Goal: Information Seeking & Learning: Find specific fact

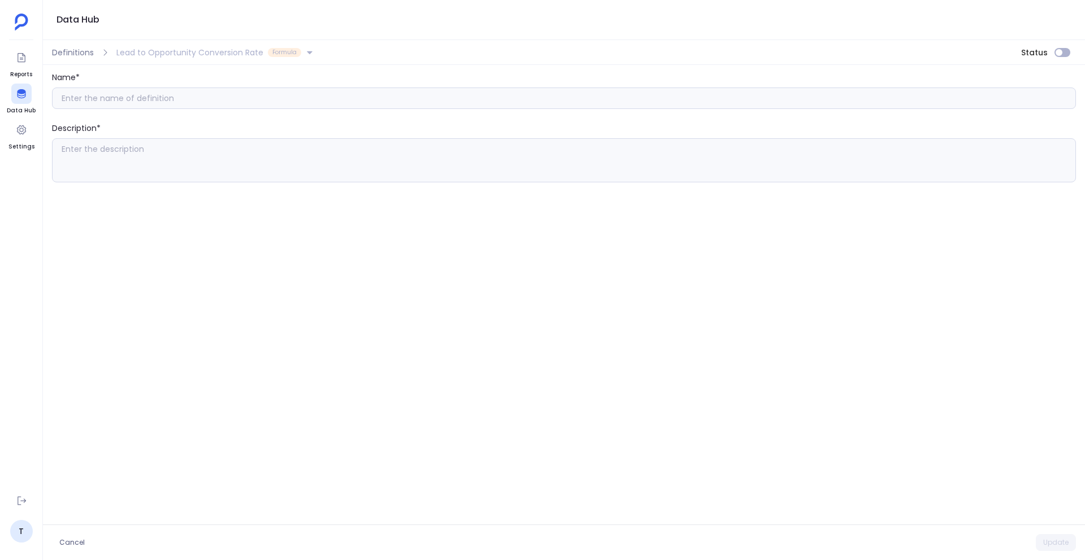
type input "Lead to Opportunity Conversion Rate"
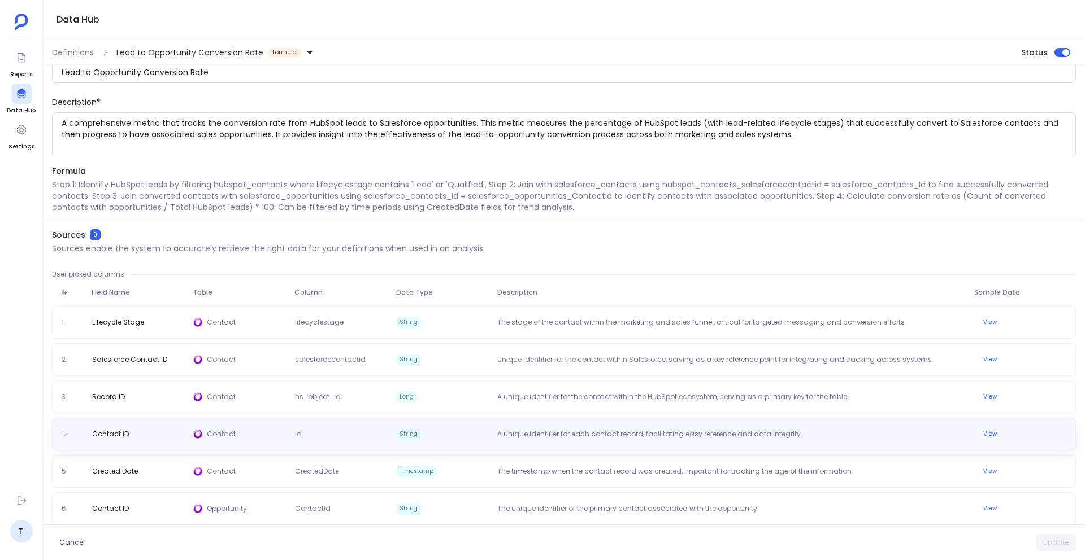
scroll to position [21, 0]
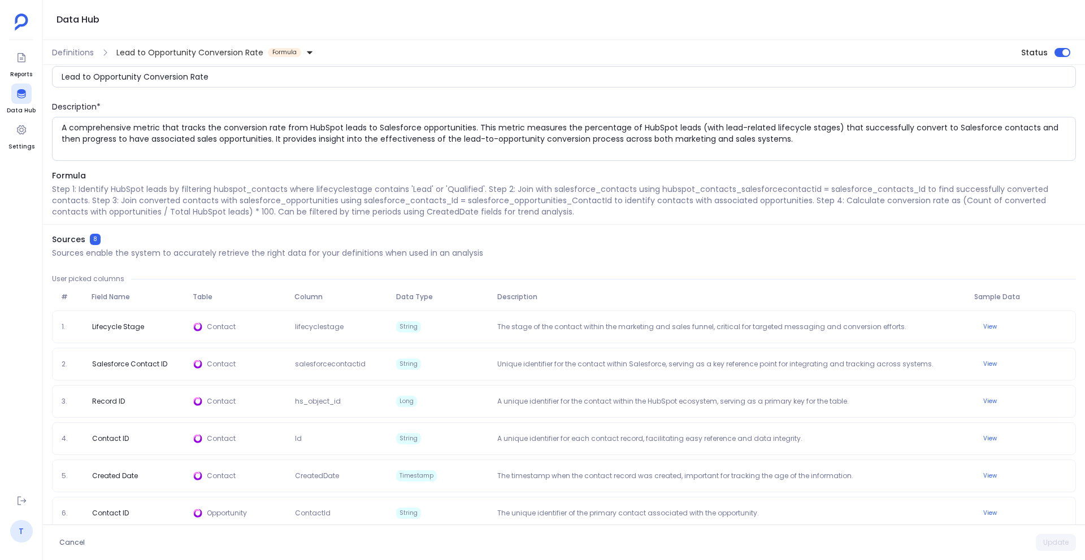
click at [22, 528] on link "T" at bounding box center [21, 531] width 23 height 23
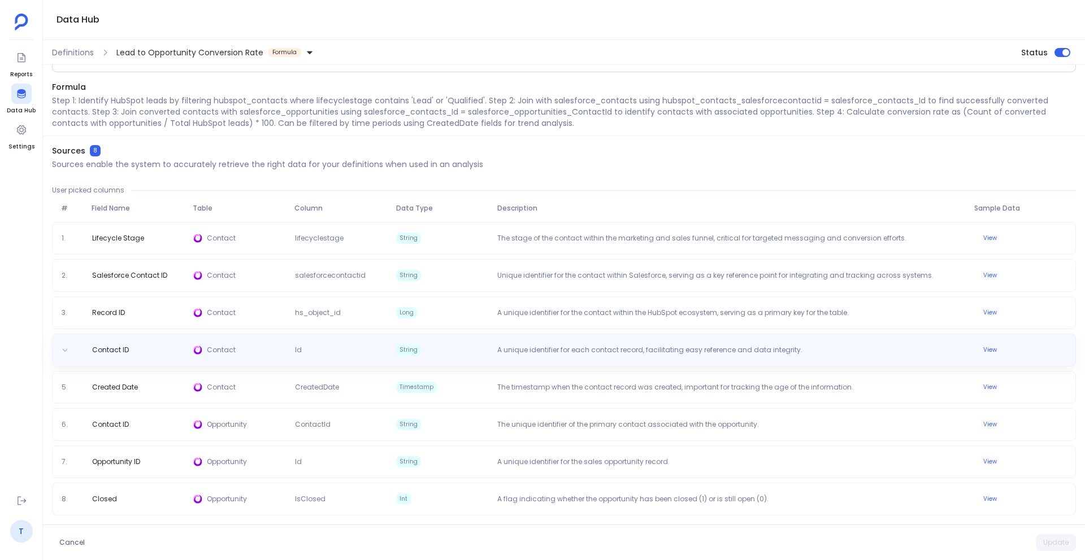
scroll to position [109, 0]
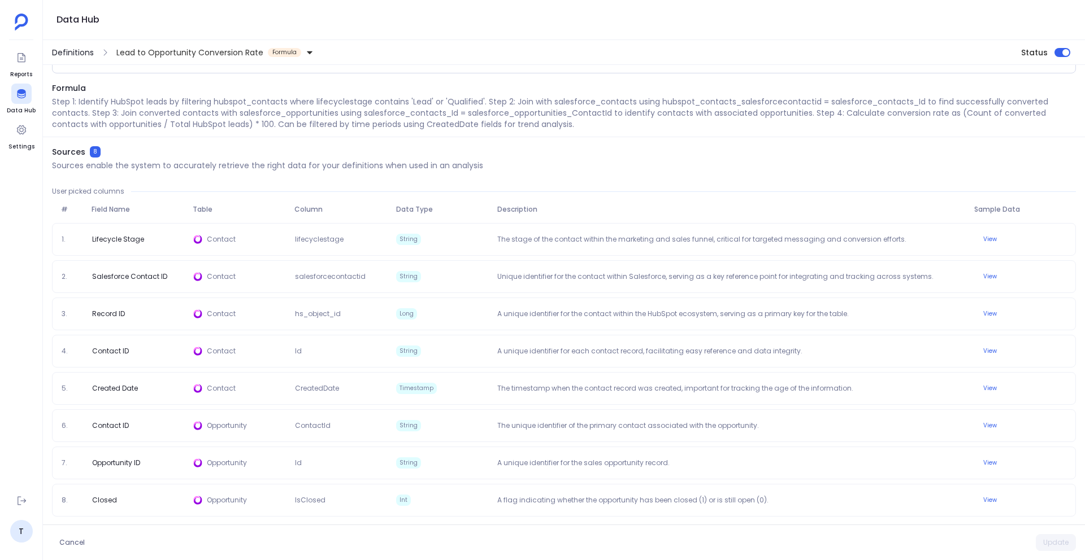
click at [68, 51] on span "Definitions" at bounding box center [73, 52] width 42 height 11
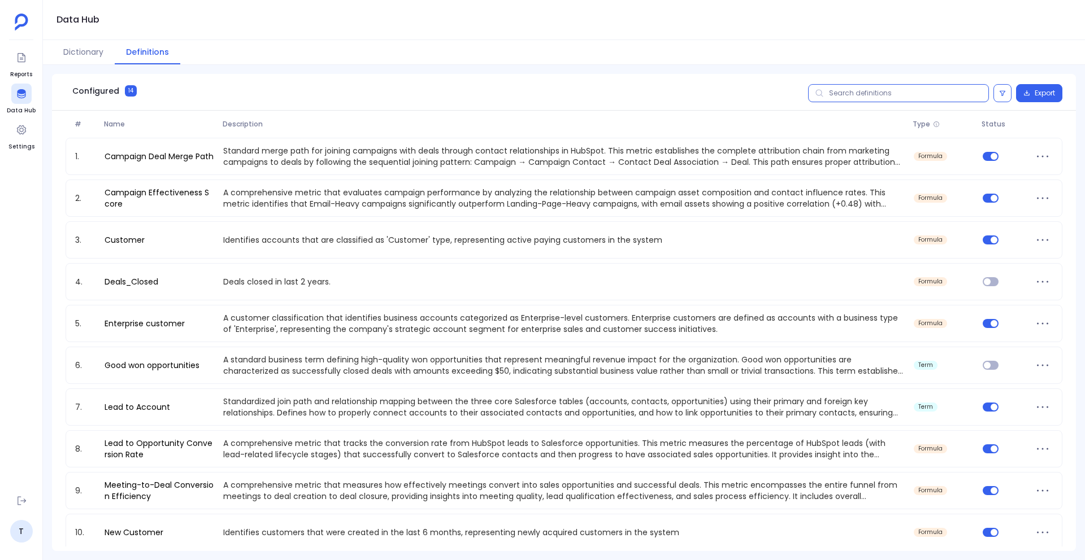
click at [846, 102] on input "text" at bounding box center [898, 93] width 181 height 18
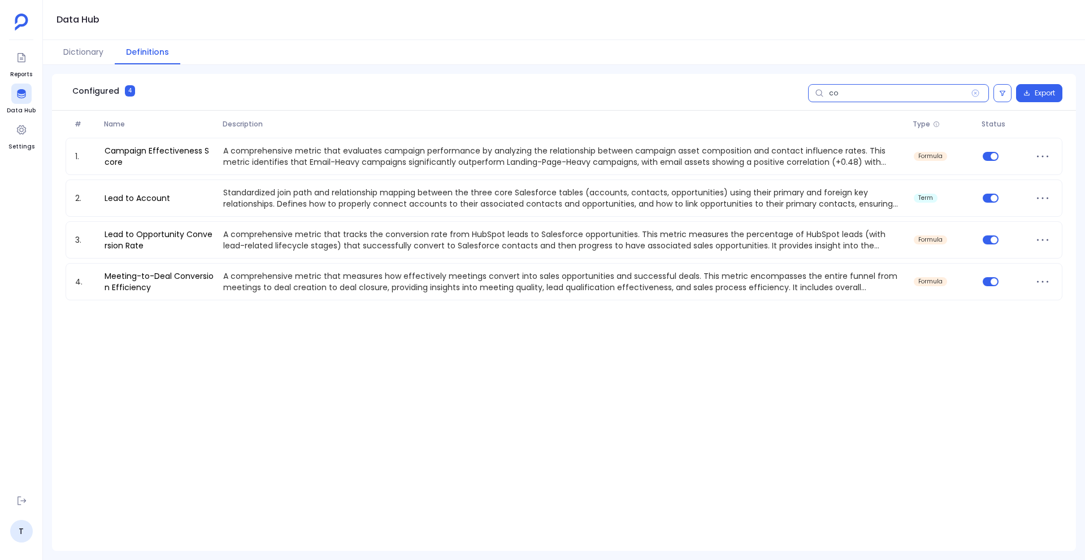
type input "con"
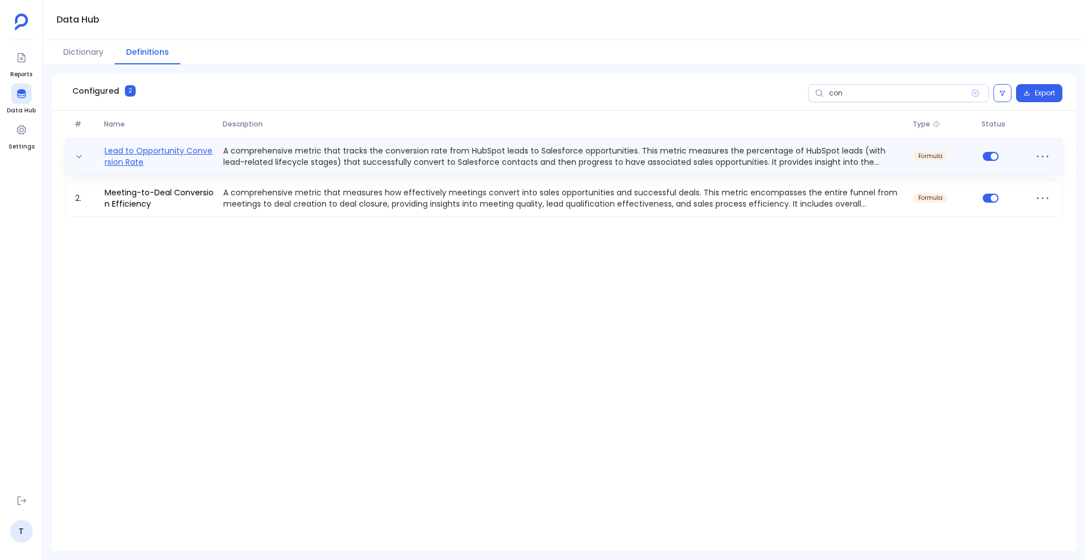
click at [138, 155] on link "Lead to Opportunity Conversion Rate" at bounding box center [159, 156] width 119 height 23
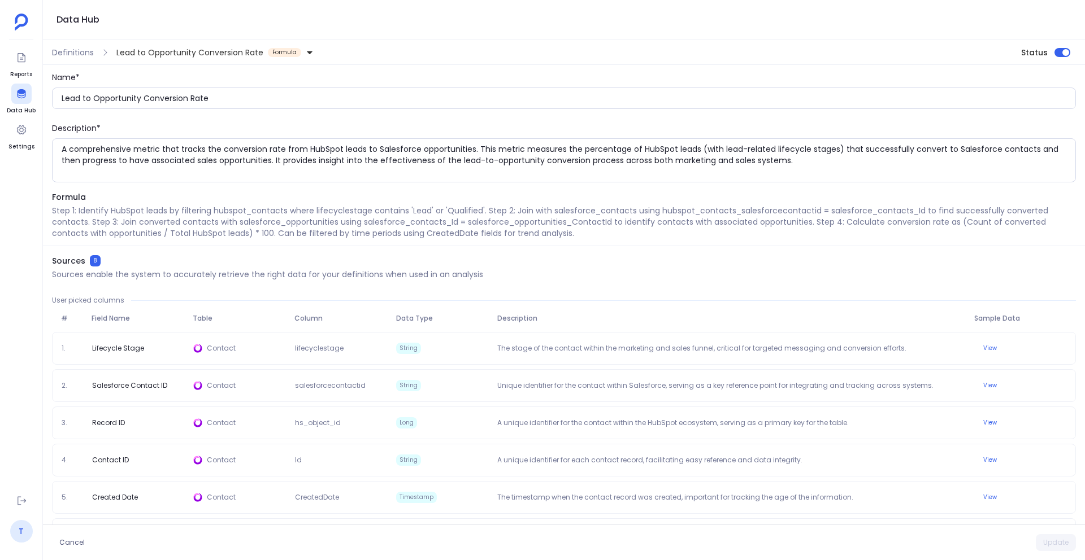
click at [24, 528] on link "T" at bounding box center [21, 531] width 23 height 23
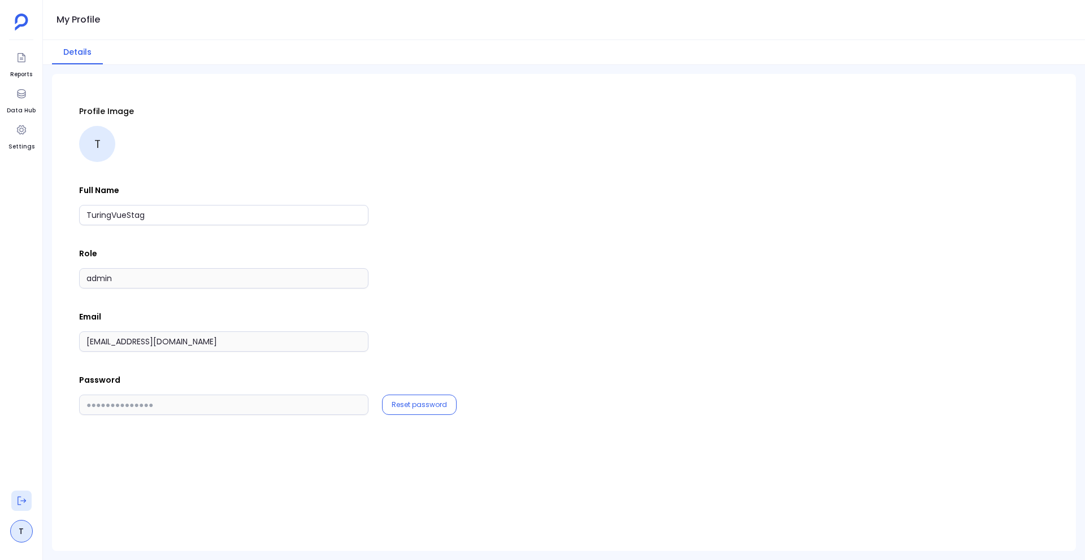
click at [23, 501] on icon at bounding box center [22, 501] width 8 height 8
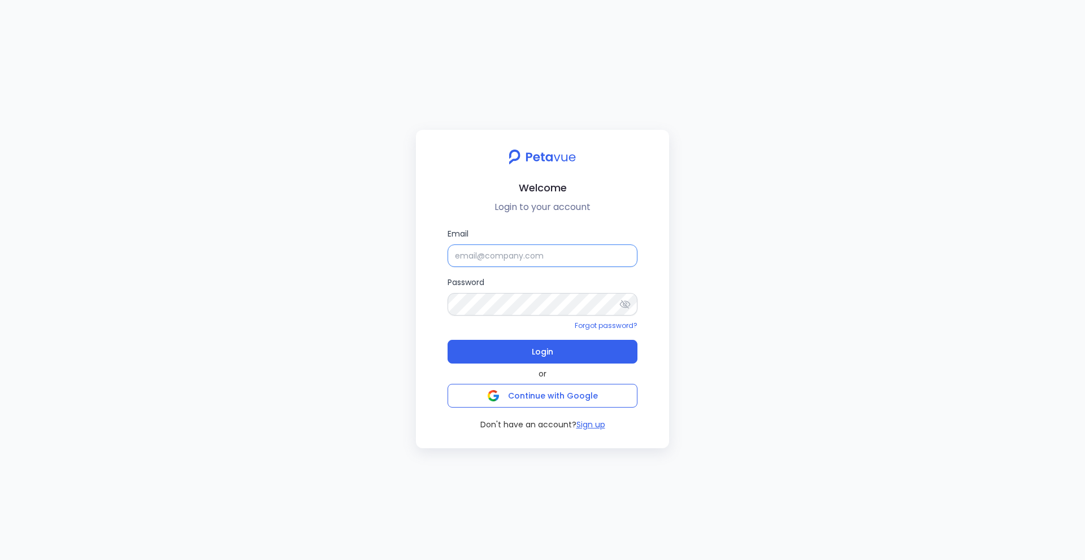
type input "[PERSON_NAME][EMAIL_ADDRESS][PERSON_NAME][DOMAIN_NAME]"
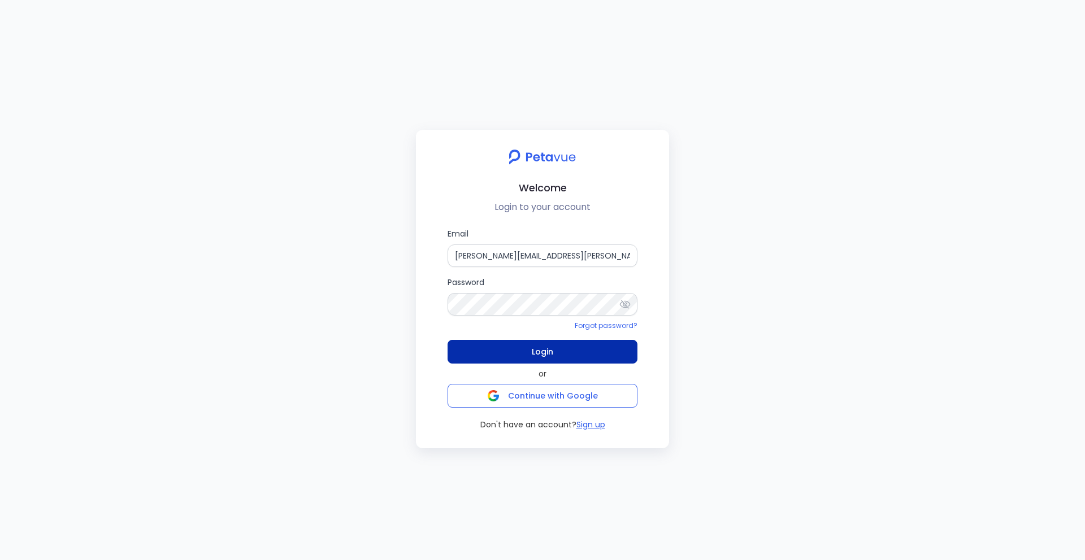
click at [536, 349] on span "Login" at bounding box center [542, 352] width 21 height 16
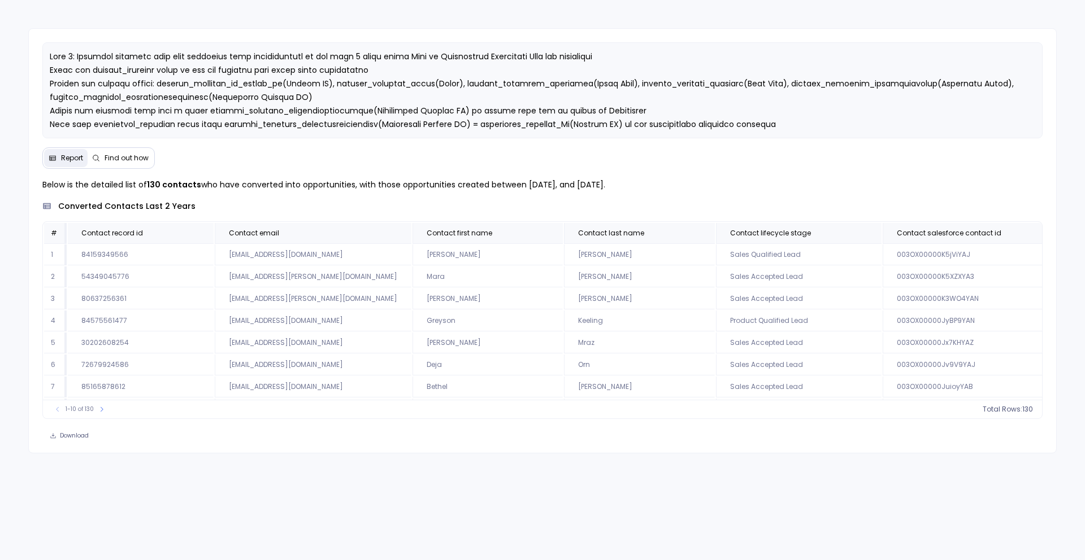
drag, startPoint x: 525, startPoint y: 185, endPoint x: 716, endPoint y: 180, distance: 191.0
click at [716, 180] on p "Below is the detailed list of 130 contacts who have converted into opportunitie…" at bounding box center [542, 185] width 1000 height 14
copy p "January 1, 2023, and December 31, 2024."
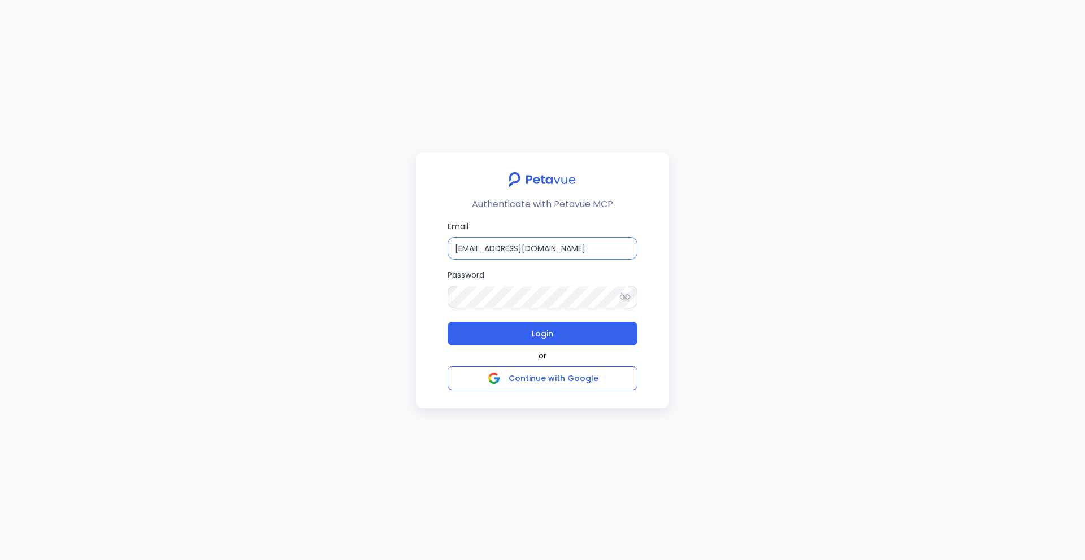
click at [605, 243] on input "[EMAIL_ADDRESS][DOMAIN_NAME]" at bounding box center [542, 248] width 190 height 23
type input "[PERSON_NAME][EMAIL_ADDRESS][PERSON_NAME][DOMAIN_NAME]"
click at [619, 336] on button "Login" at bounding box center [542, 334] width 190 height 24
